Goal: Navigation & Orientation: Find specific page/section

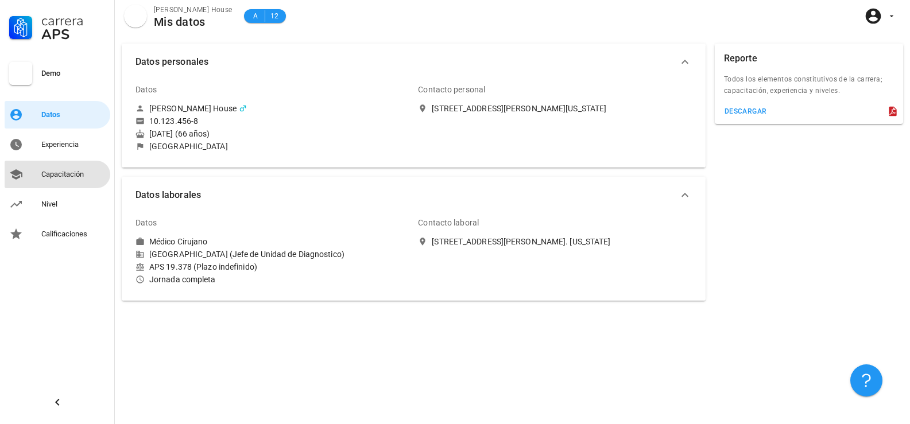
click at [67, 174] on div "Capacitación" at bounding box center [73, 174] width 64 height 9
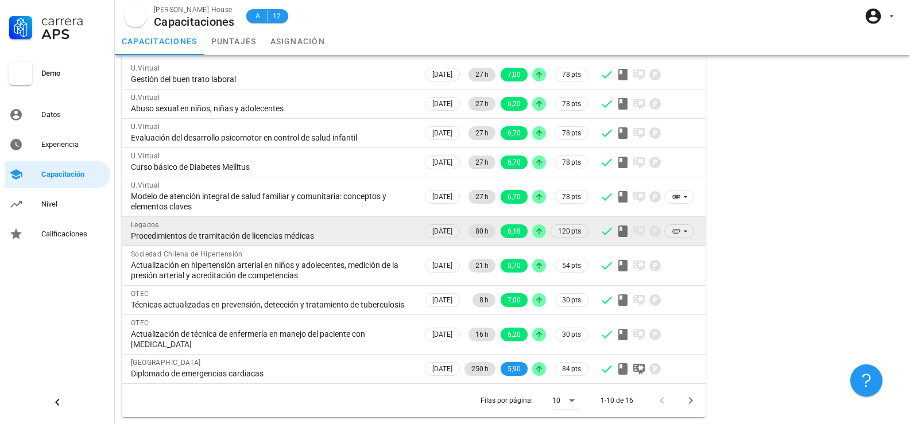
scroll to position [115, 0]
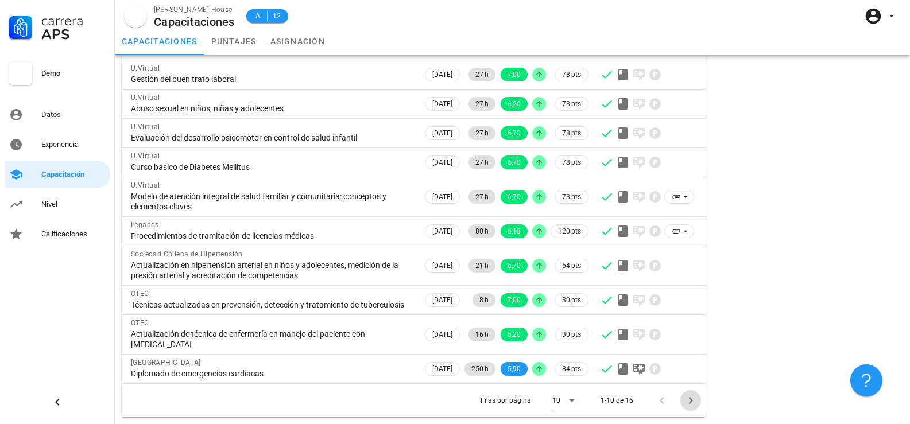
click at [688, 399] on icon "Página siguiente" at bounding box center [691, 401] width 14 height 14
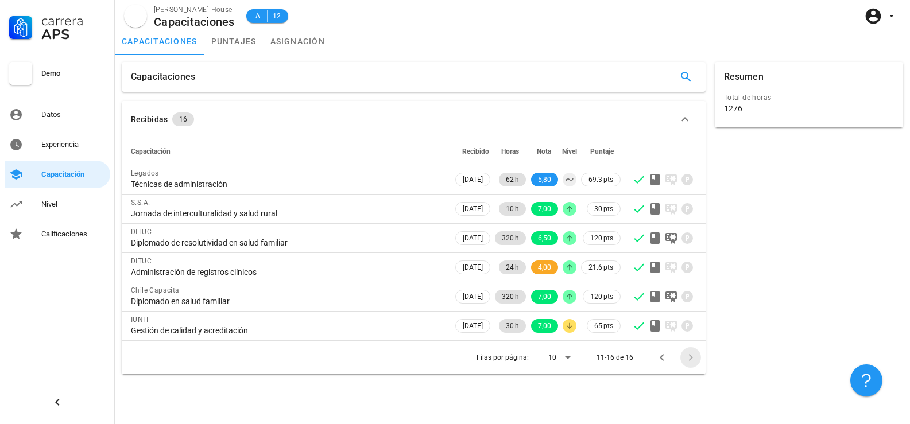
scroll to position [0, 0]
click at [687, 400] on div "Capacitaciones Recibidas 16 Capacitación Recibido Horas Nota Nivel Puntaje Lega…" at bounding box center [512, 239] width 795 height 369
click at [22, 69] on div at bounding box center [20, 73] width 23 height 23
click at [20, 25] on polygon at bounding box center [17, 25] width 6 height 3
click at [42, 206] on div "Nivel" at bounding box center [73, 204] width 64 height 9
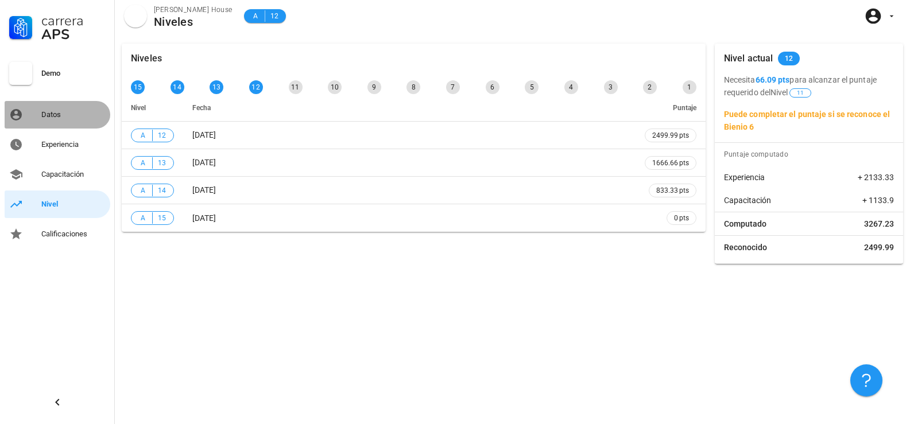
click at [51, 113] on div "Datos" at bounding box center [73, 114] width 64 height 9
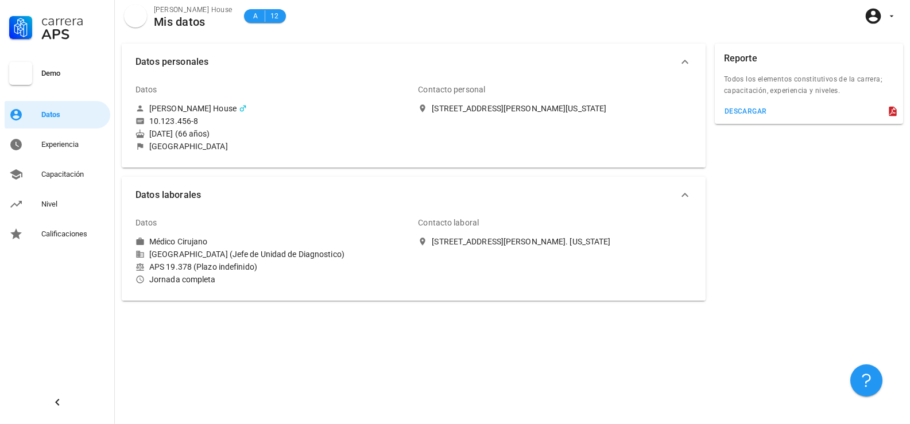
click at [20, 27] on icon at bounding box center [20, 27] width 23 height 23
click at [20, 72] on div at bounding box center [20, 73] width 23 height 23
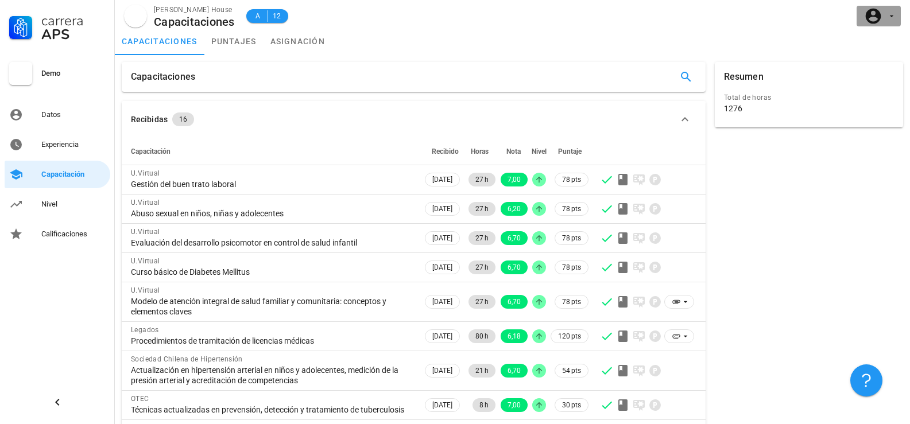
click at [892, 17] on icon "button" at bounding box center [892, 16] width 4 height 2
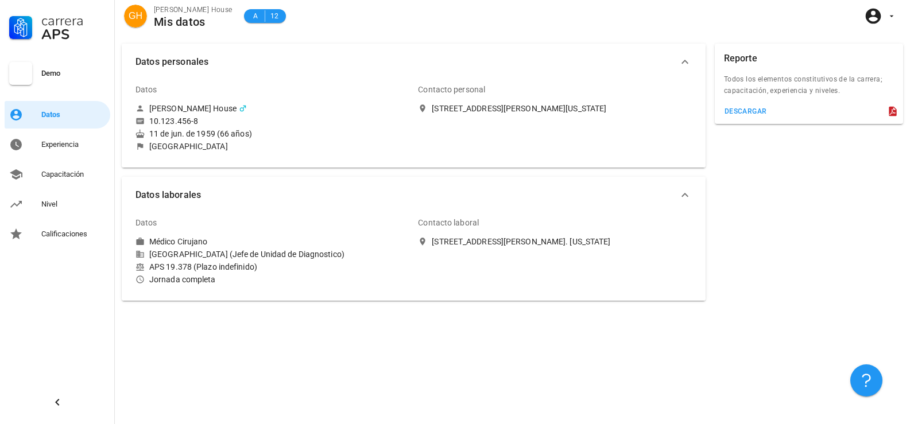
click at [765, 309] on div "Datos personales Datos [PERSON_NAME] House 10.123.456-8 [DATE] (66 años) [GEOGR…" at bounding box center [512, 230] width 795 height 387
